Goal: Task Accomplishment & Management: Manage account settings

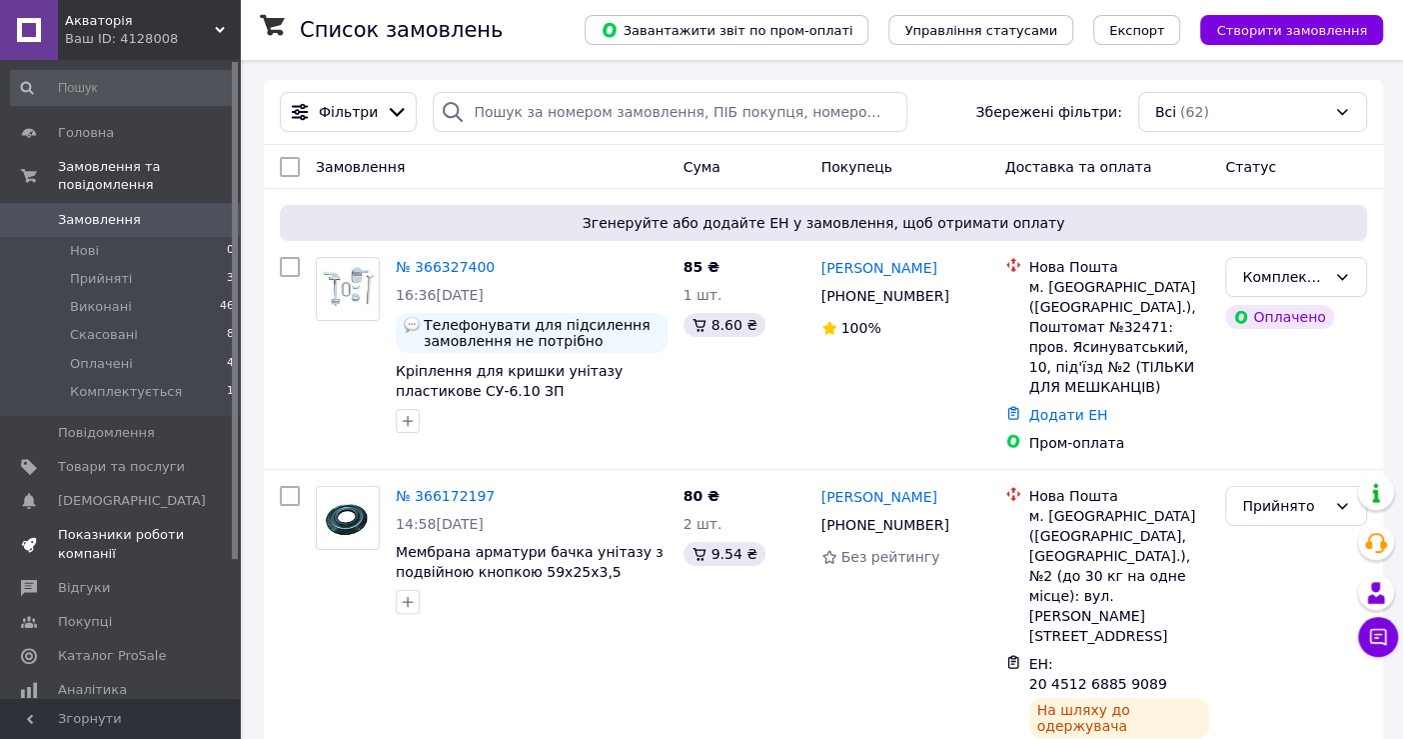
click at [160, 526] on span "Показники роботи компанії" at bounding box center [121, 544] width 127 height 36
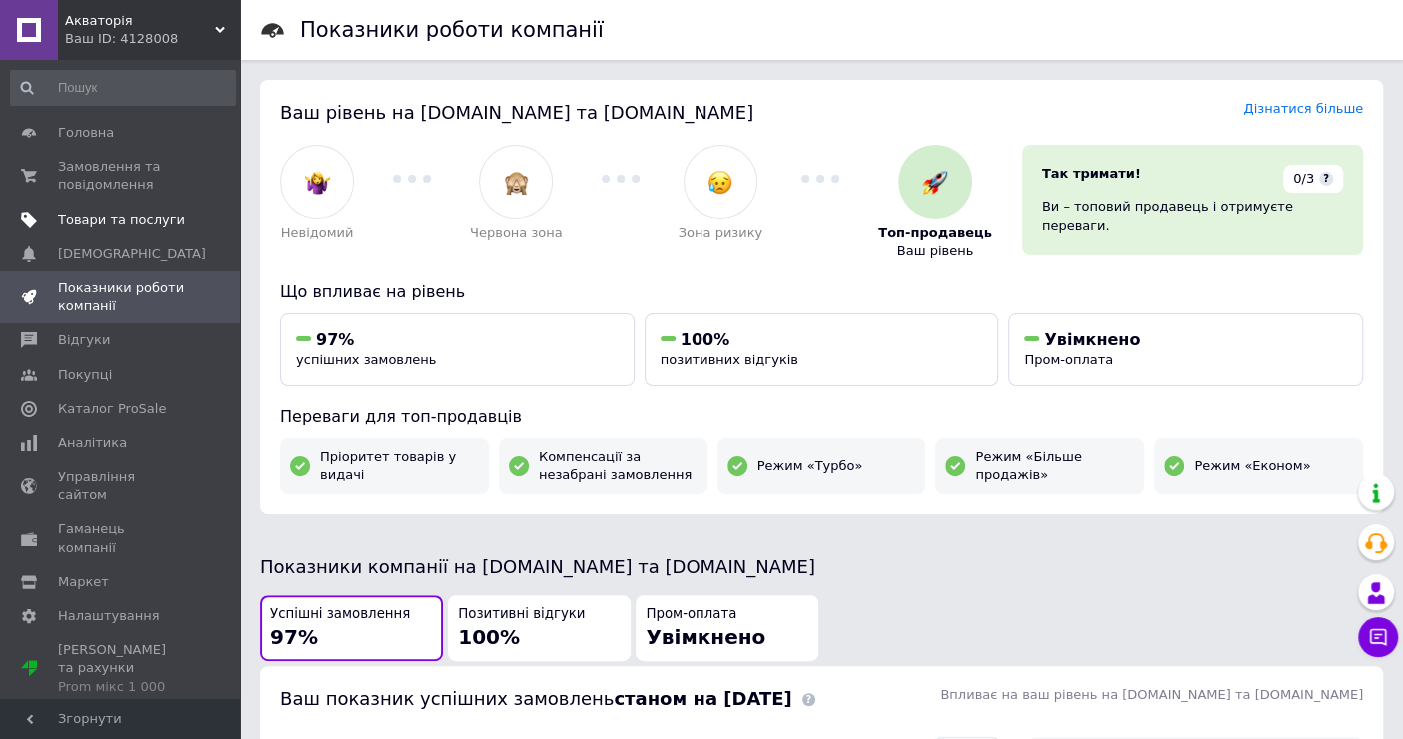
click at [121, 204] on link "Товари та послуги" at bounding box center [123, 220] width 246 height 34
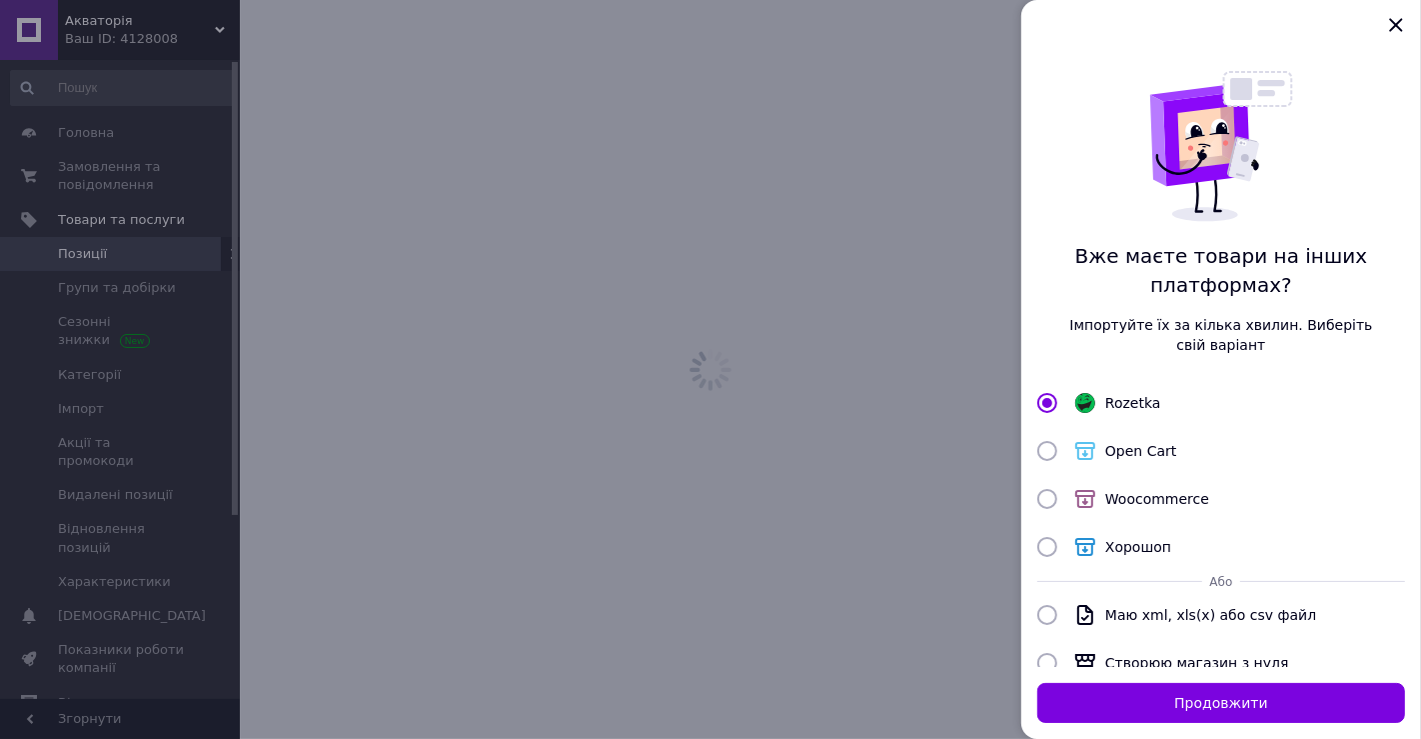
click at [123, 187] on div at bounding box center [710, 369] width 1421 height 739
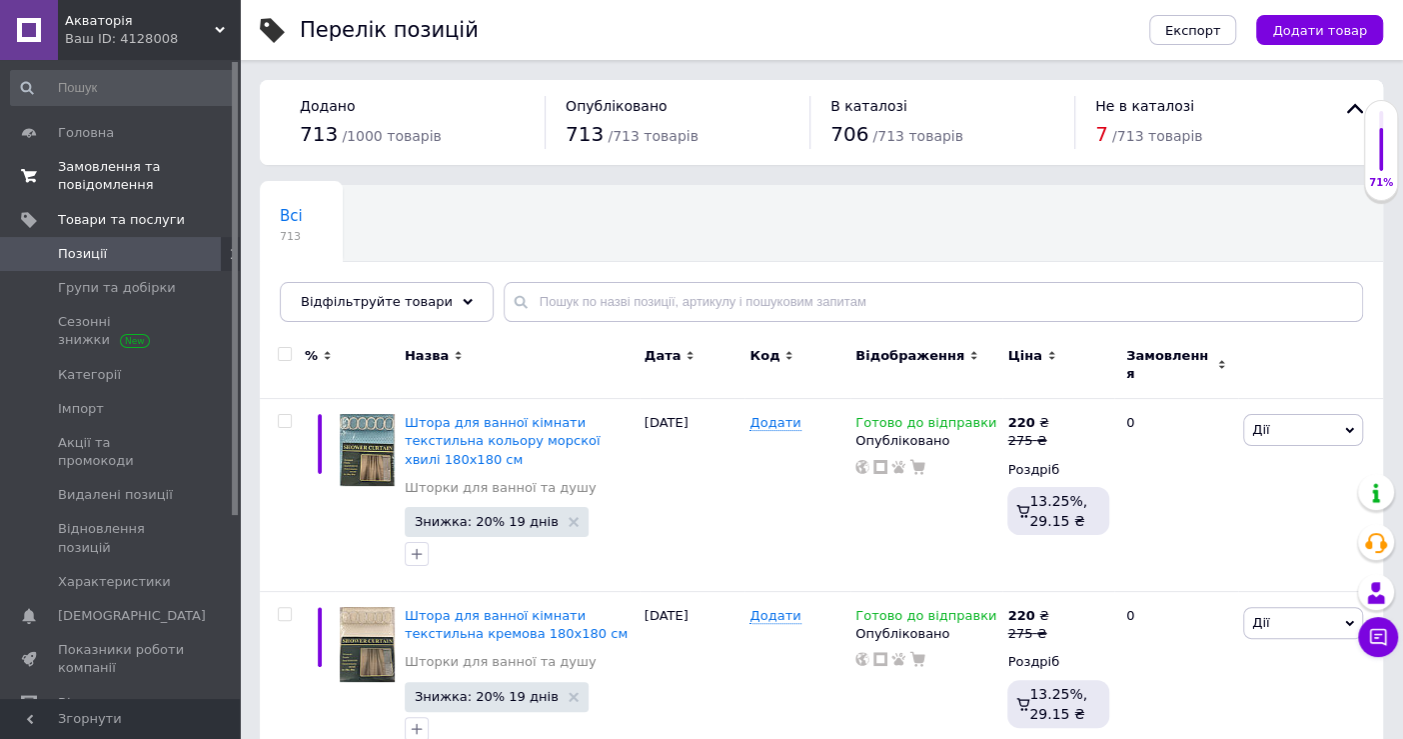
click at [125, 167] on span "Замовлення та повідомлення" at bounding box center [121, 176] width 127 height 36
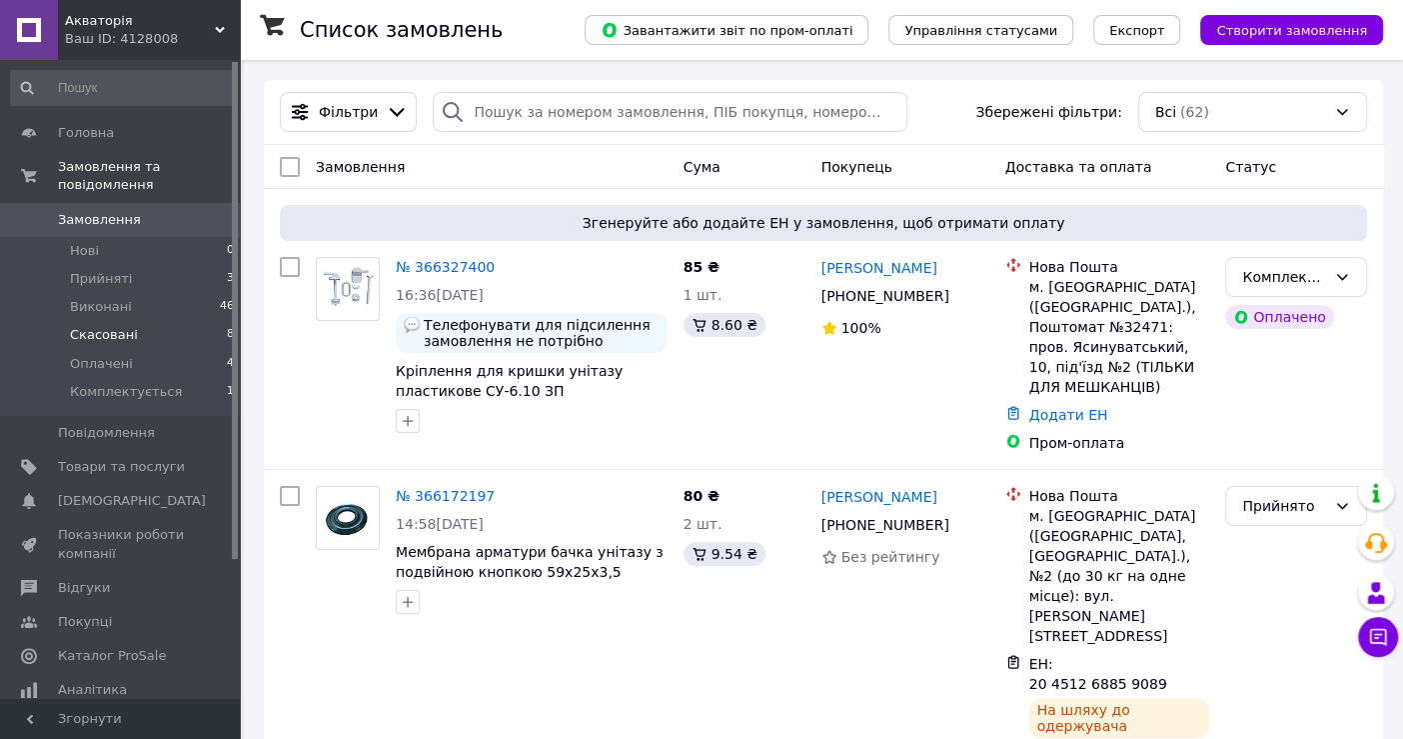
click at [144, 321] on li "Скасовані 8" at bounding box center [123, 335] width 246 height 28
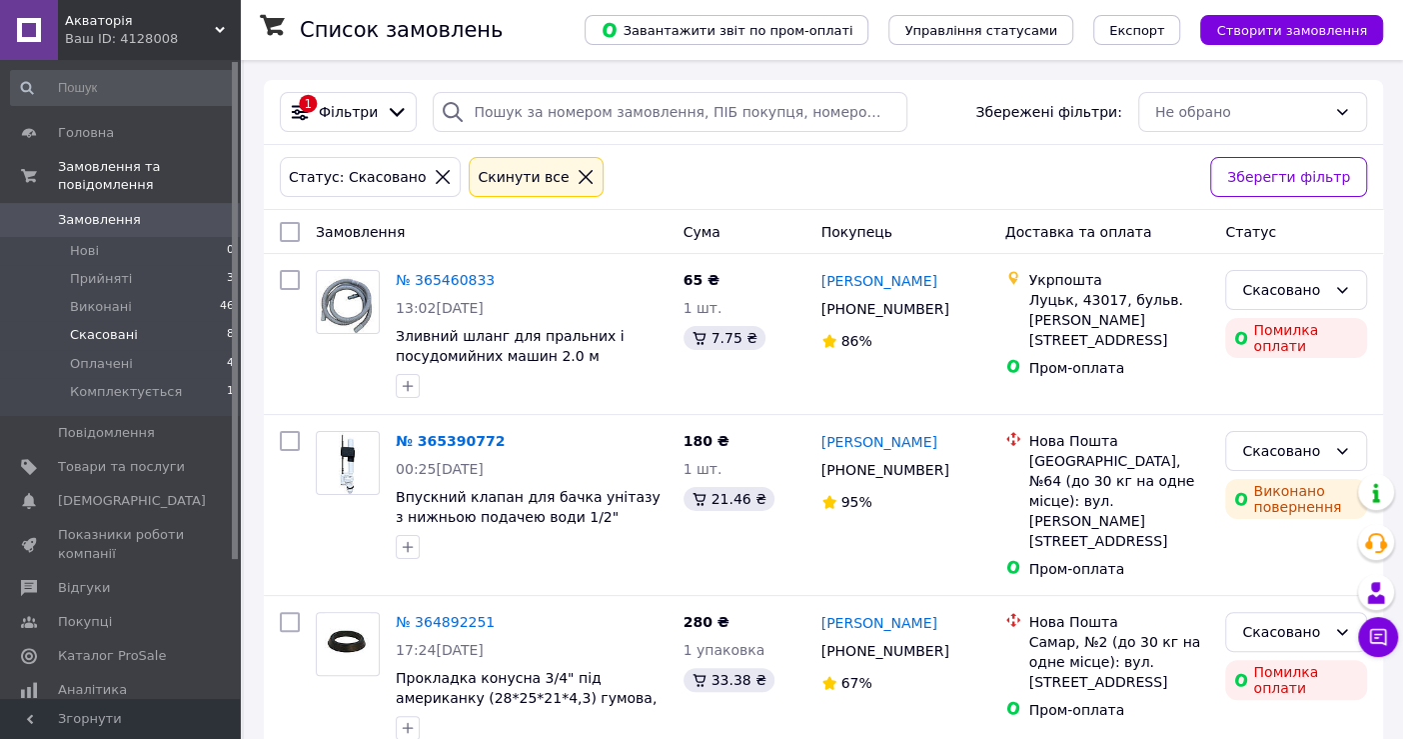
click at [577, 172] on icon at bounding box center [586, 177] width 18 height 18
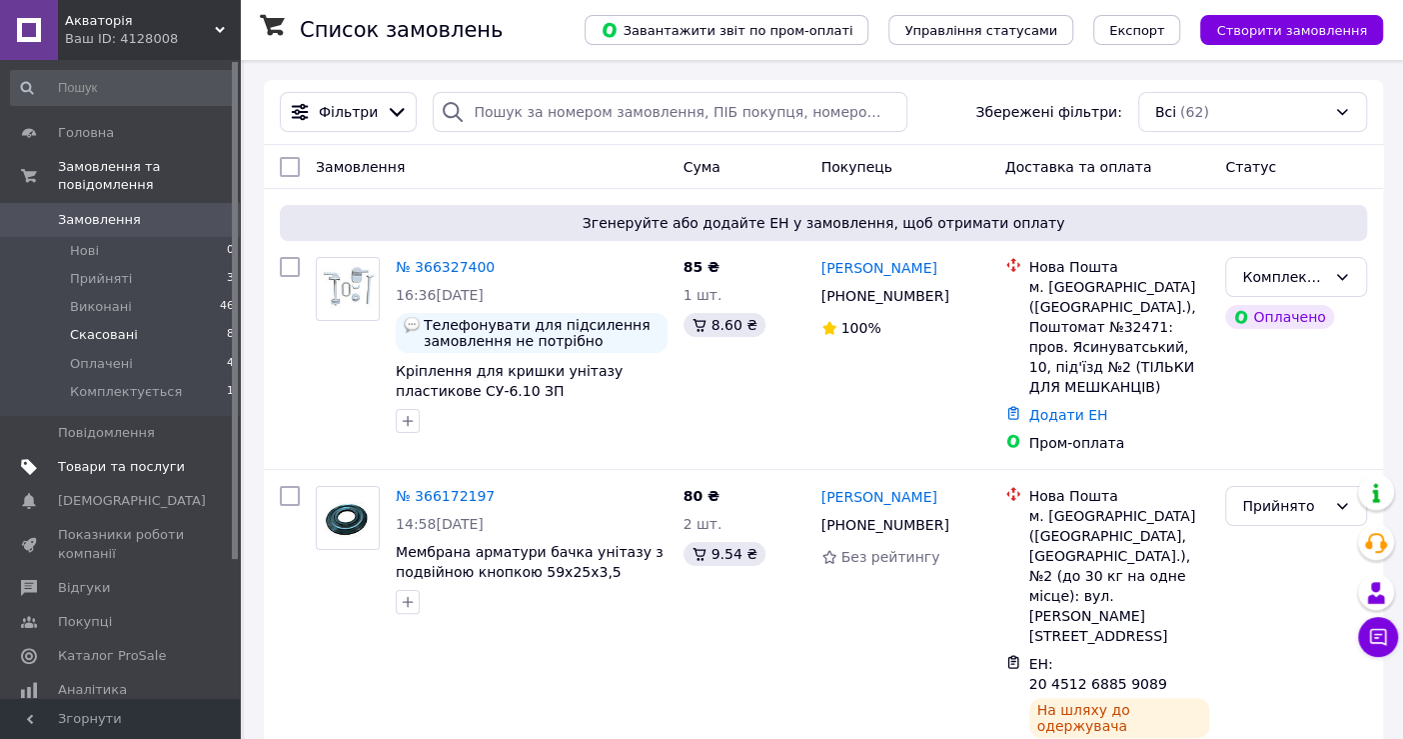
click at [174, 458] on span "Товари та послуги" at bounding box center [121, 467] width 127 height 18
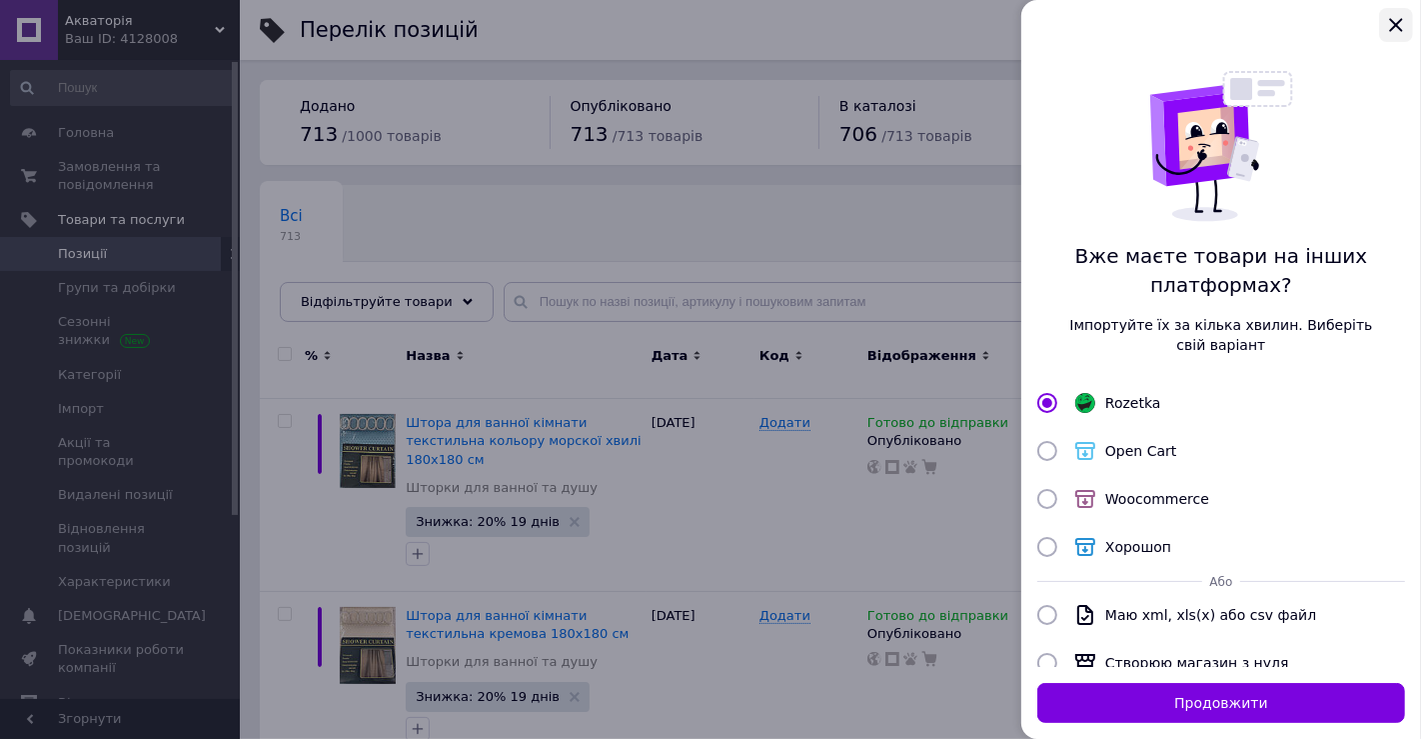
drag, startPoint x: 1402, startPoint y: 20, endPoint x: 1280, endPoint y: 108, distance: 151.2
click at [1401, 20] on icon "Закрыть" at bounding box center [1396, 25] width 24 height 24
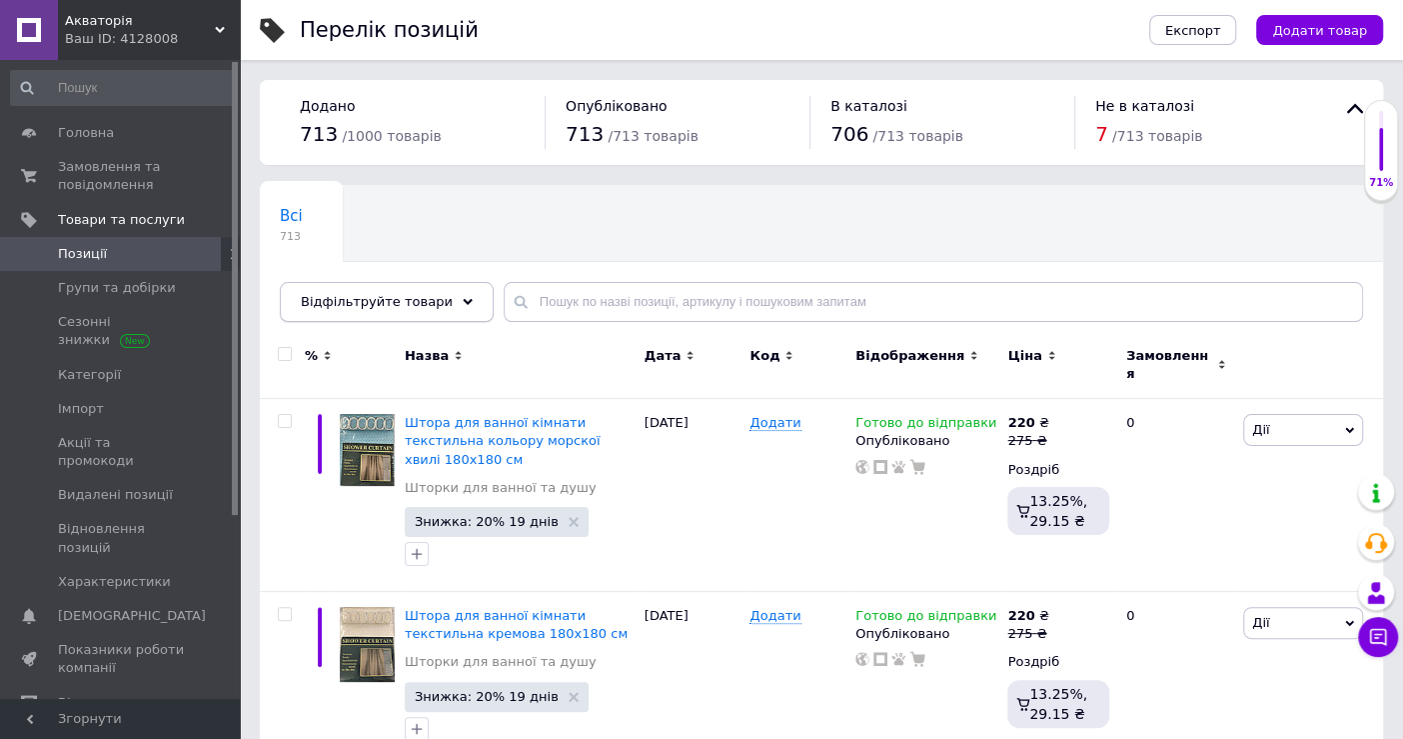
click at [463, 302] on icon at bounding box center [468, 302] width 10 height 10
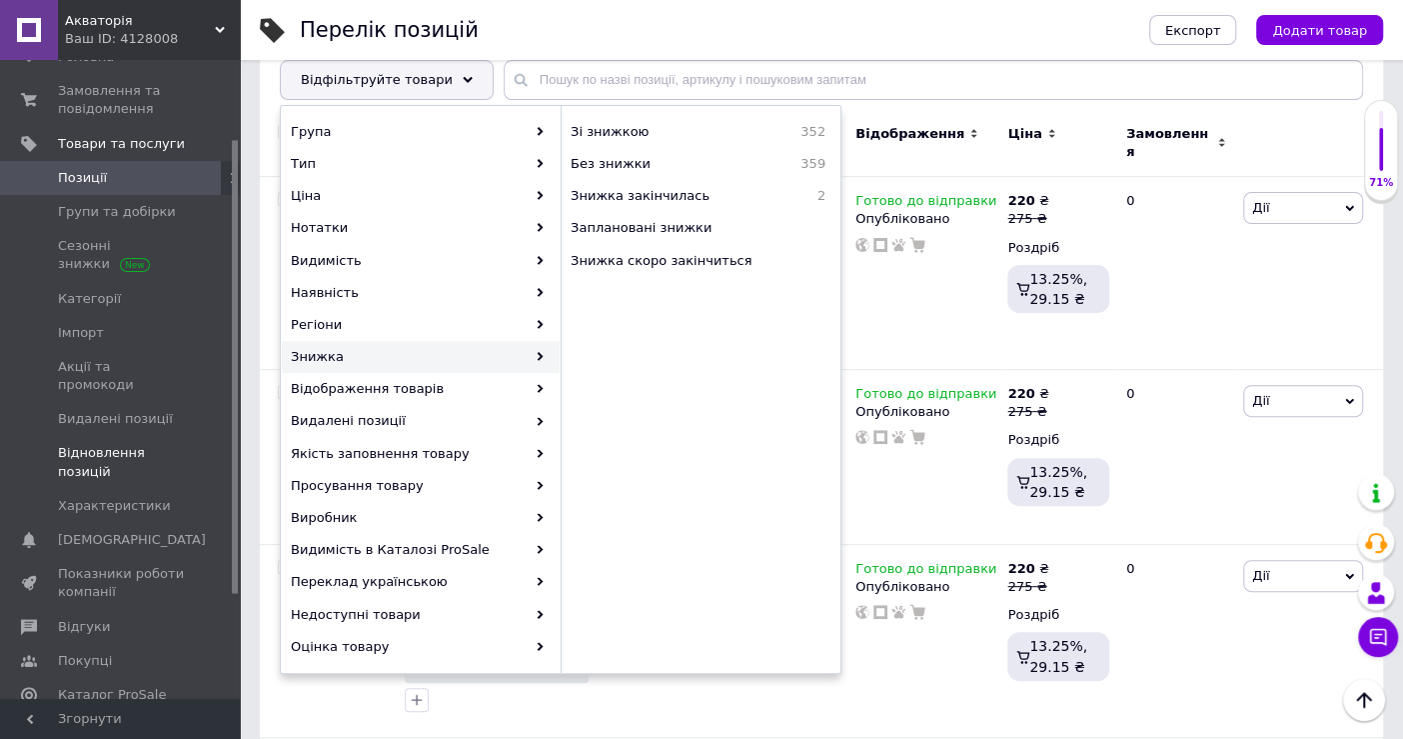
scroll to position [111, 0]
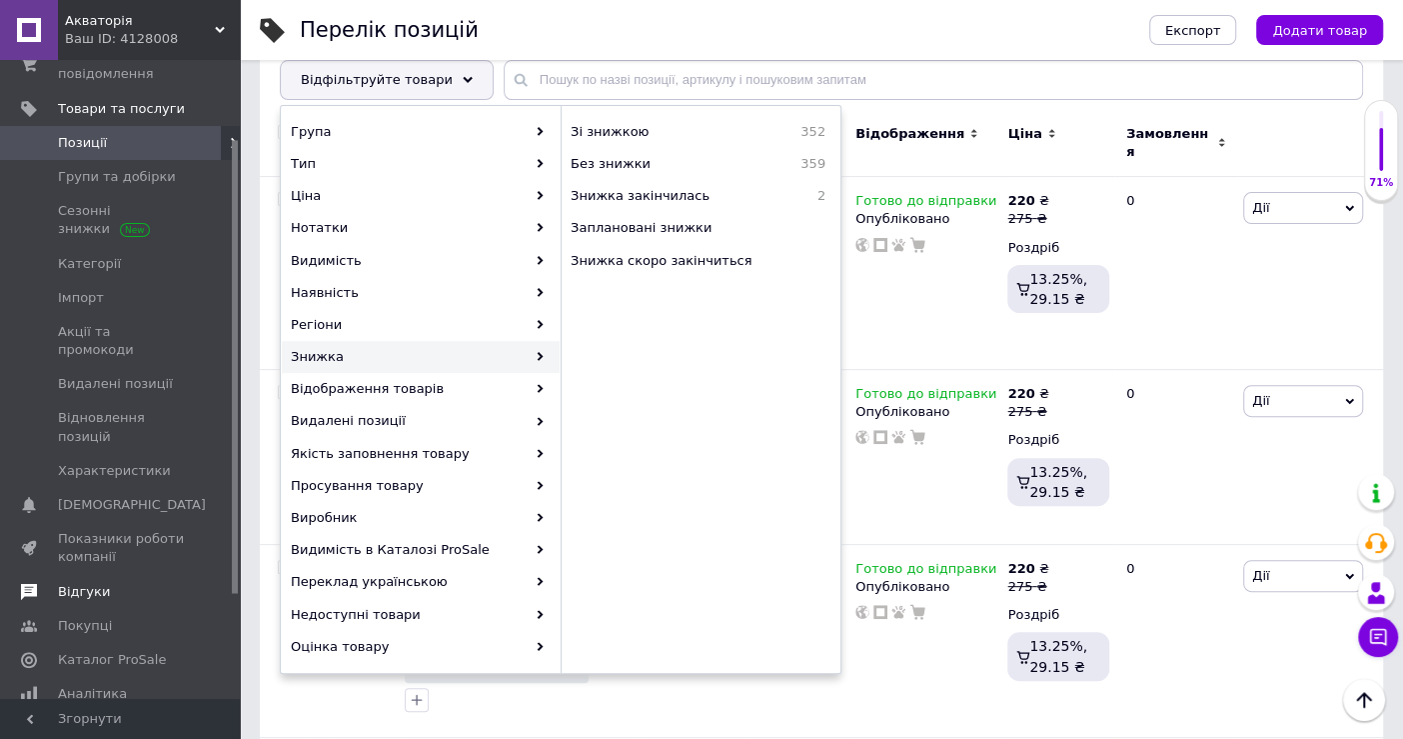
click at [134, 583] on span "Відгуки" at bounding box center [121, 592] width 127 height 18
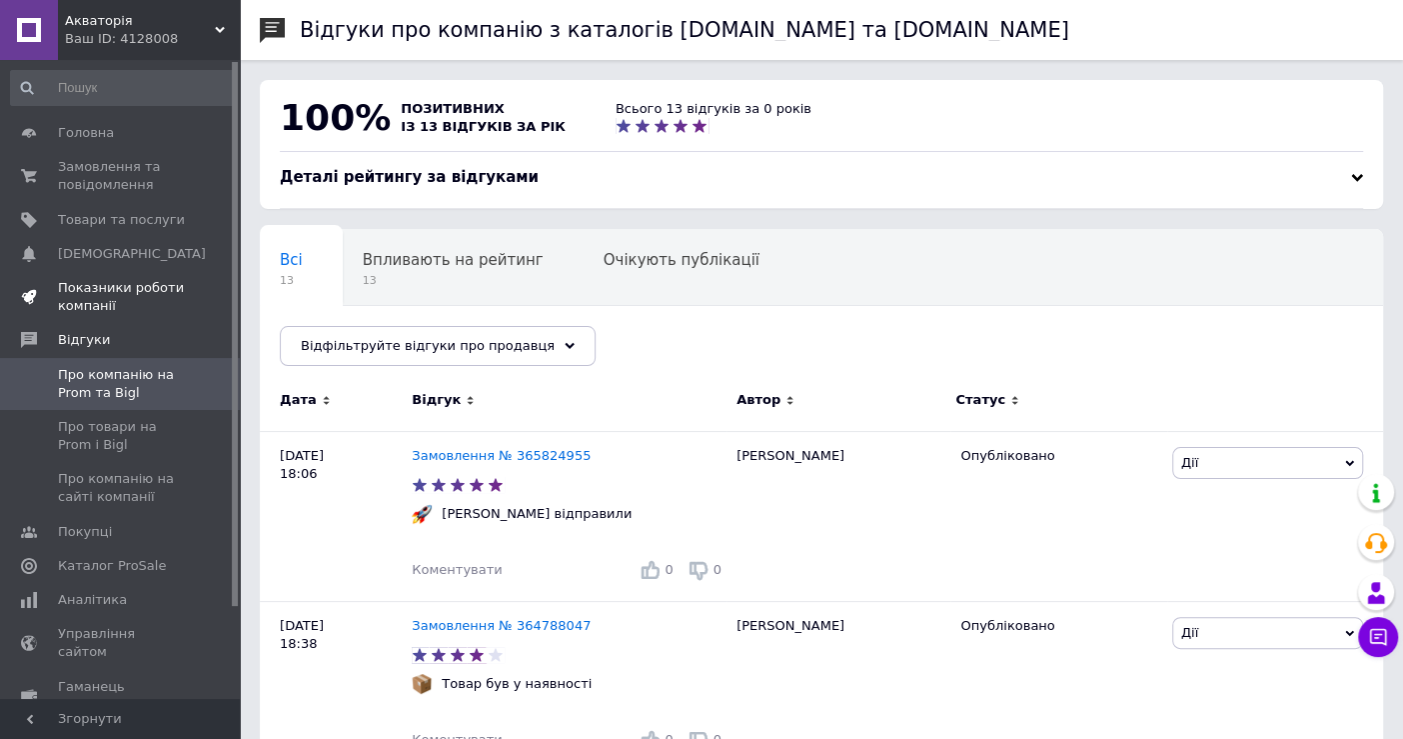
click at [131, 290] on span "Показники роботи компанії" at bounding box center [121, 297] width 127 height 36
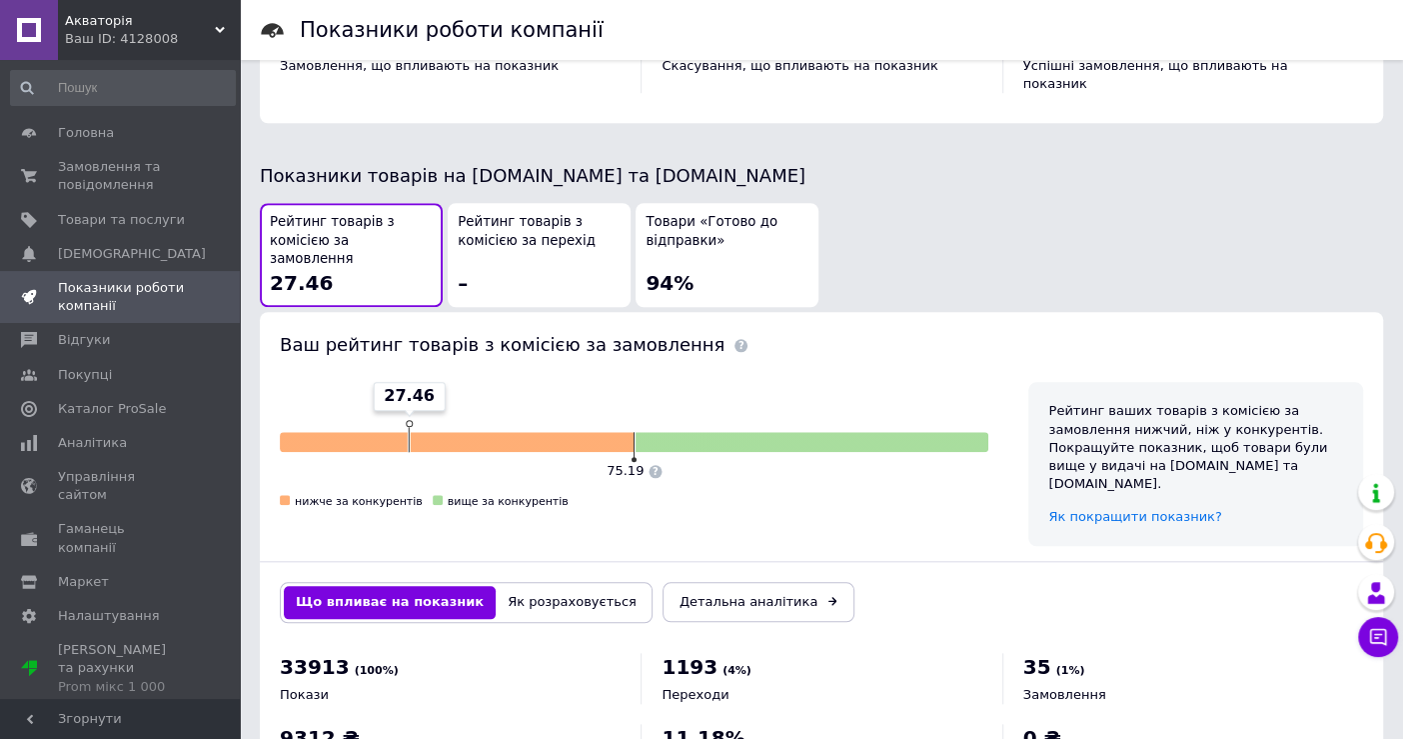
scroll to position [555, 0]
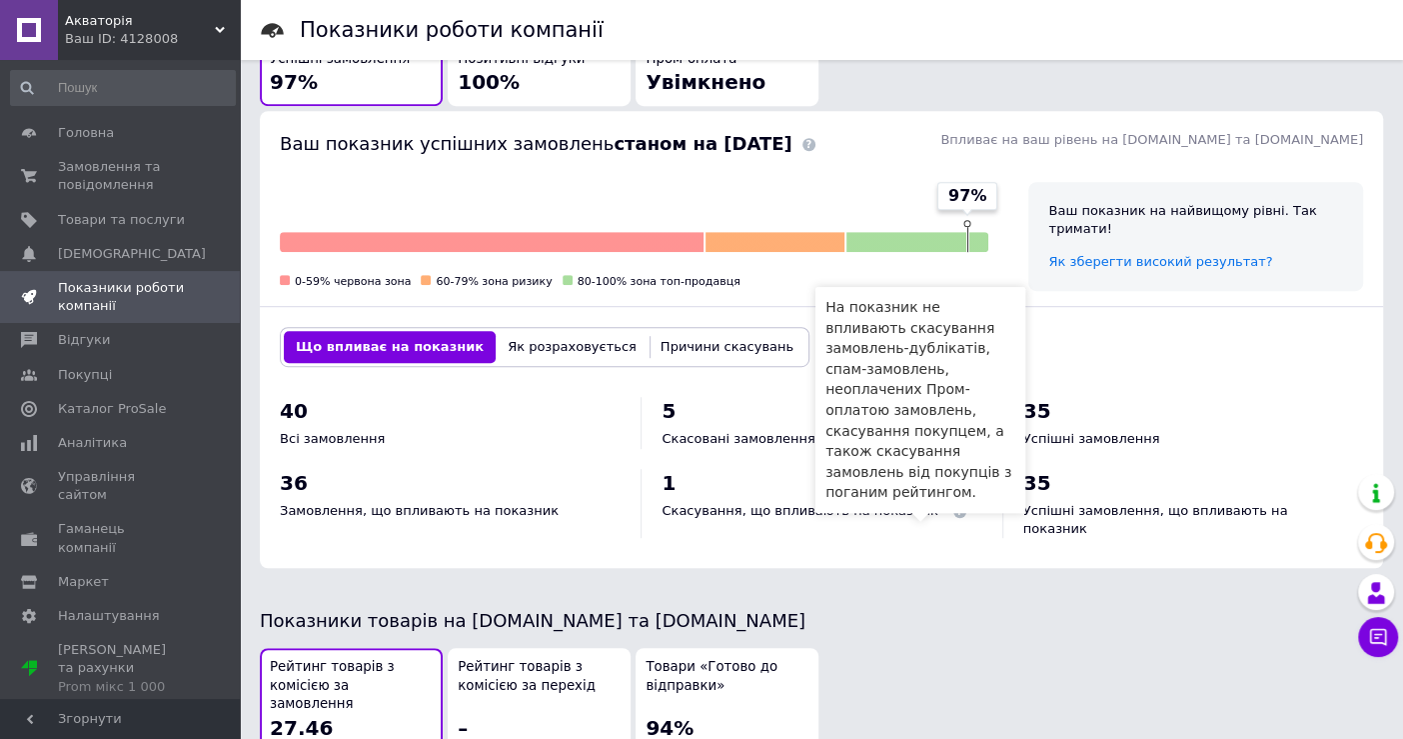
click at [954, 506] on span at bounding box center [960, 511] width 13 height 13
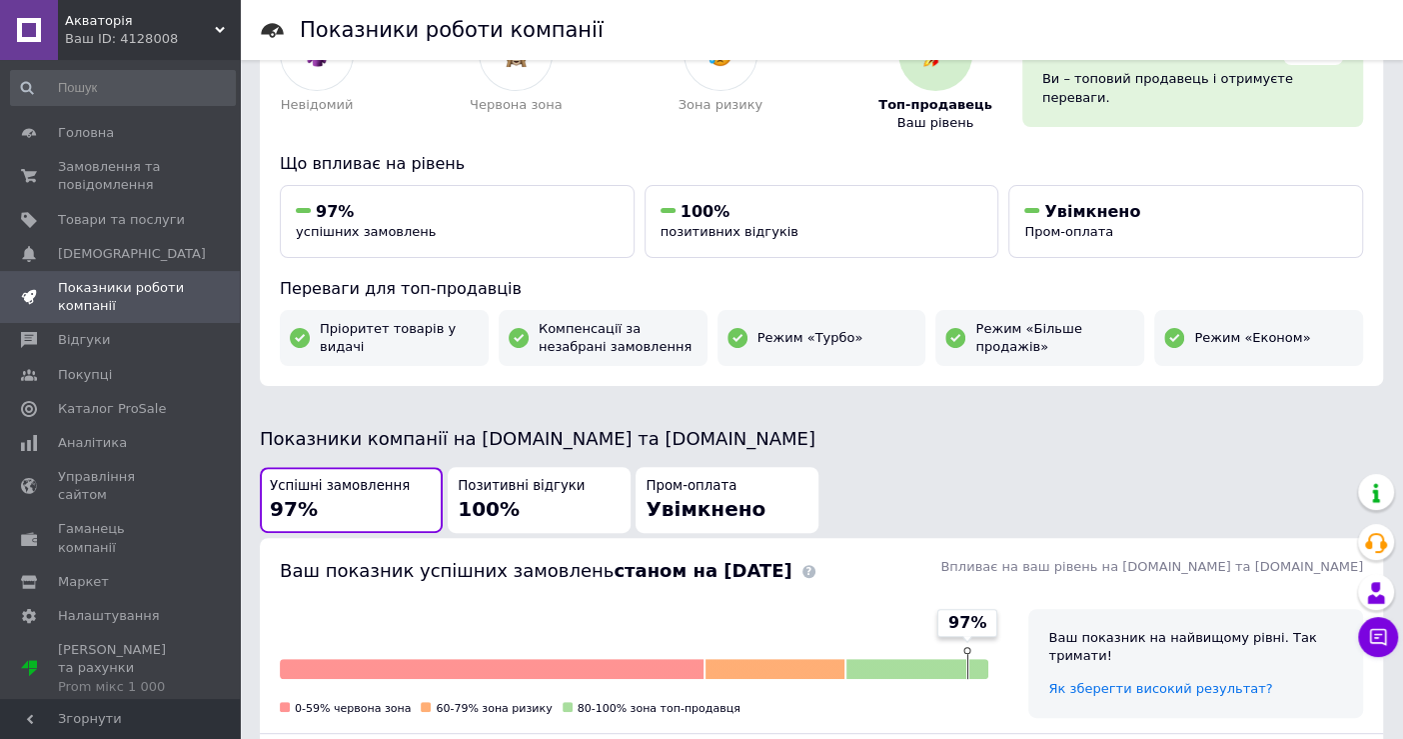
scroll to position [0, 0]
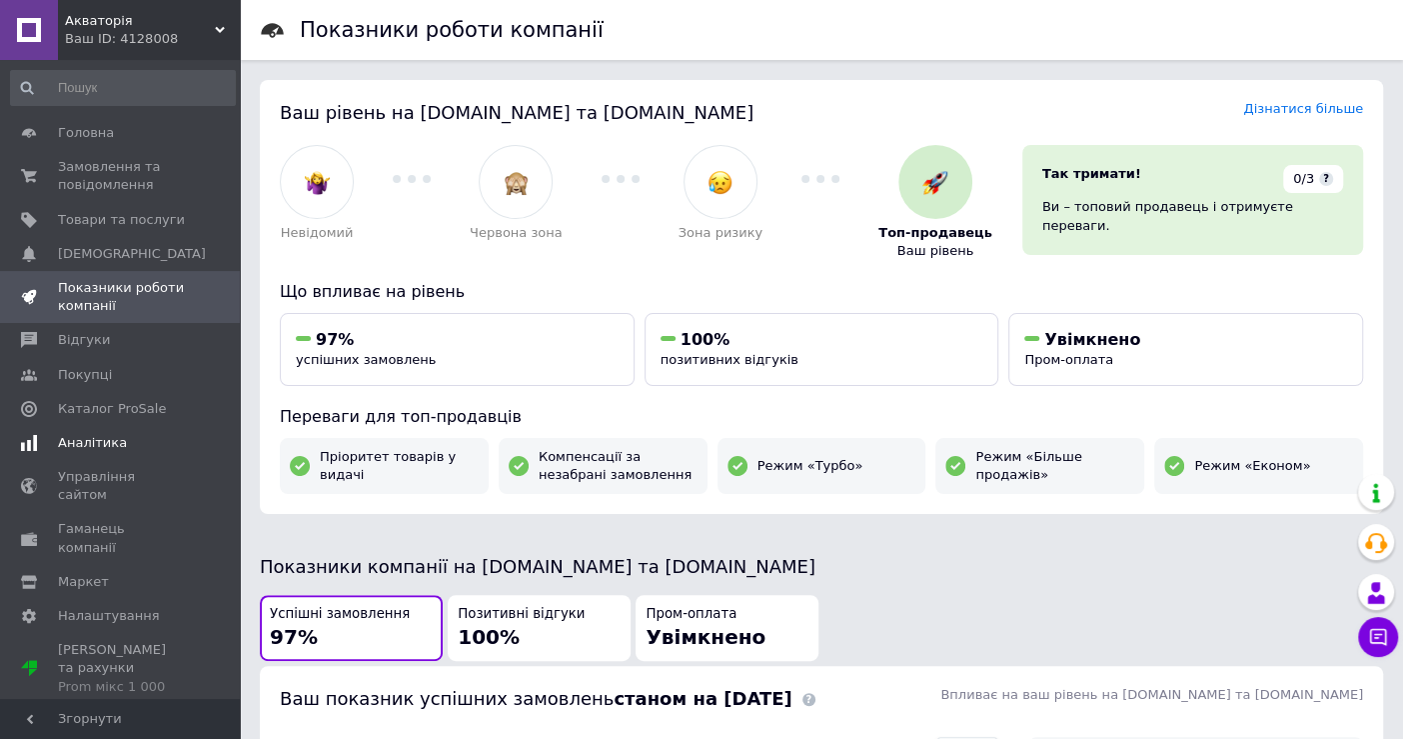
click at [179, 447] on span "Аналітика" at bounding box center [121, 443] width 127 height 18
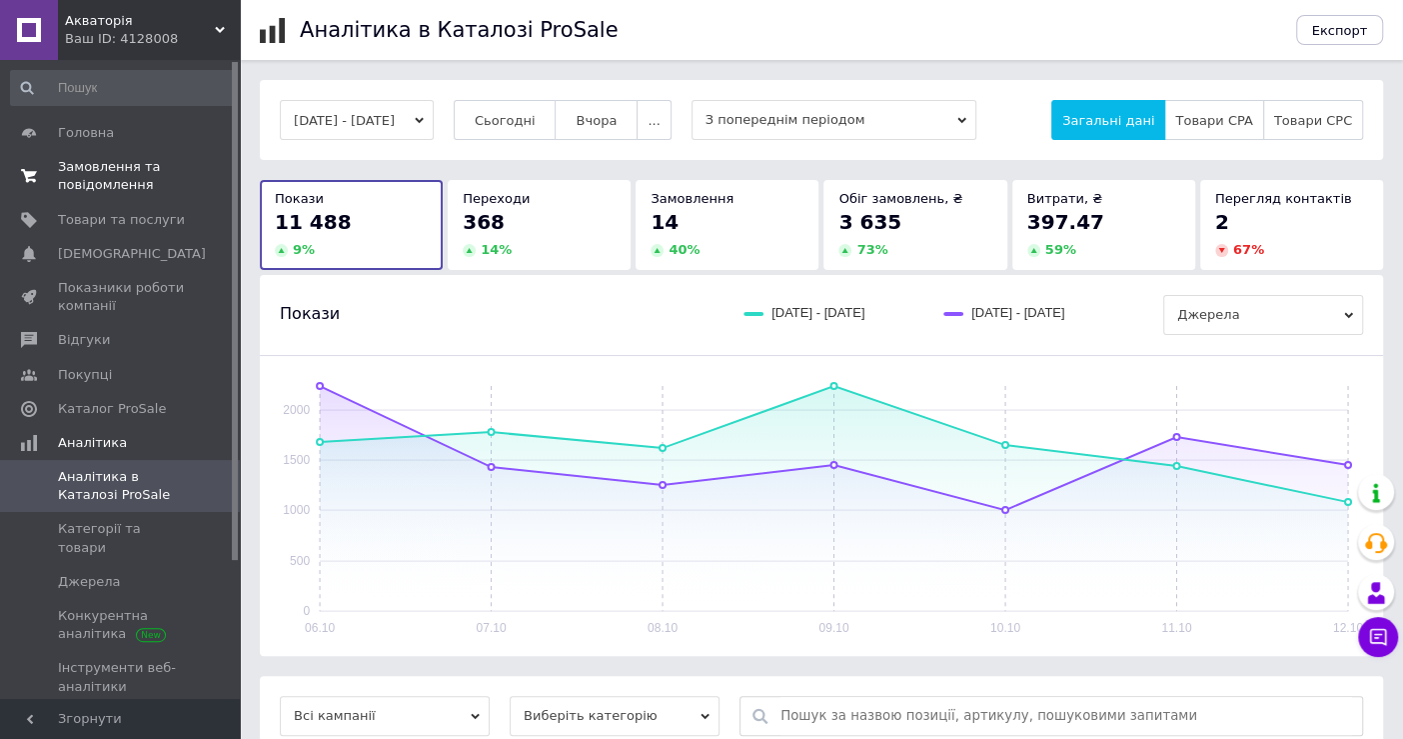
click at [123, 184] on span "Замовлення та повідомлення" at bounding box center [121, 176] width 127 height 36
